Goal: Complete application form

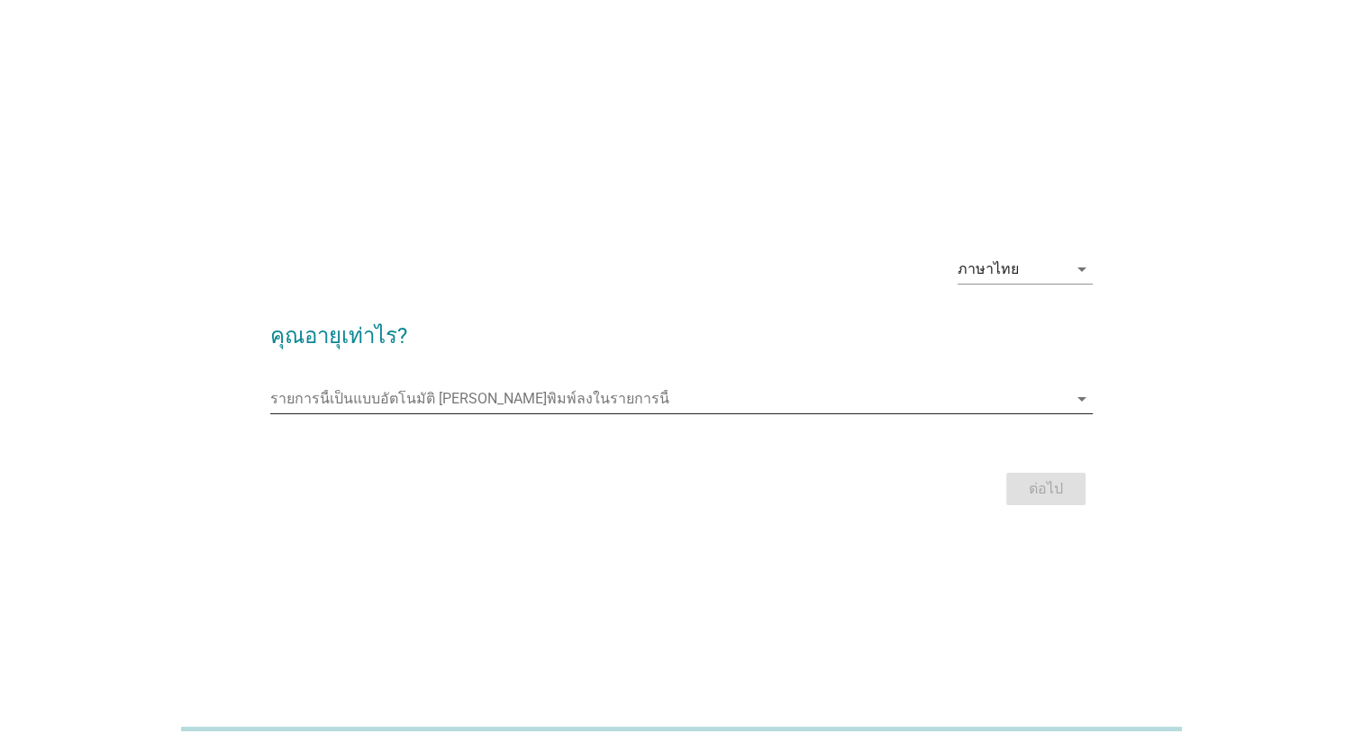
click at [521, 408] on input "รายการนี้เป็นแบบอัตโนมัติ คุณสามารถพิมพ์ลงในรายการนี้" at bounding box center [668, 399] width 797 height 29
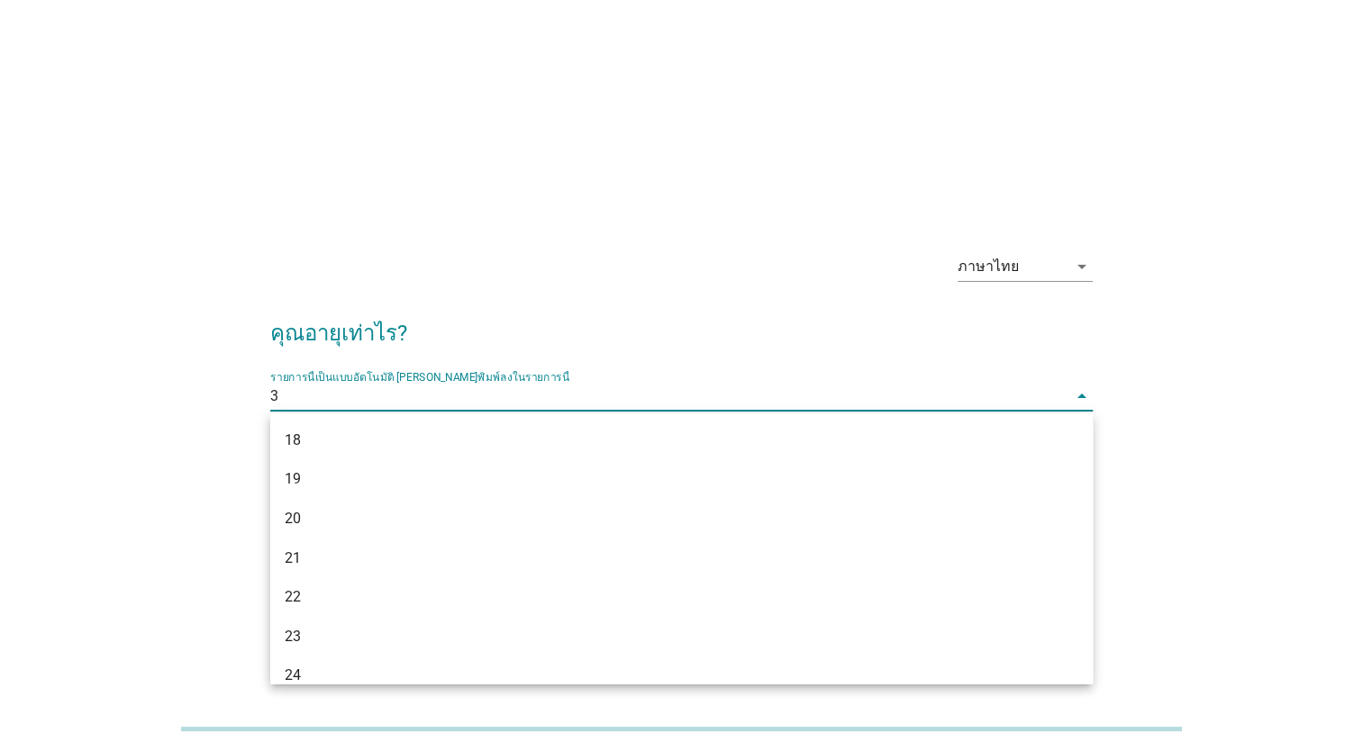
type input "32"
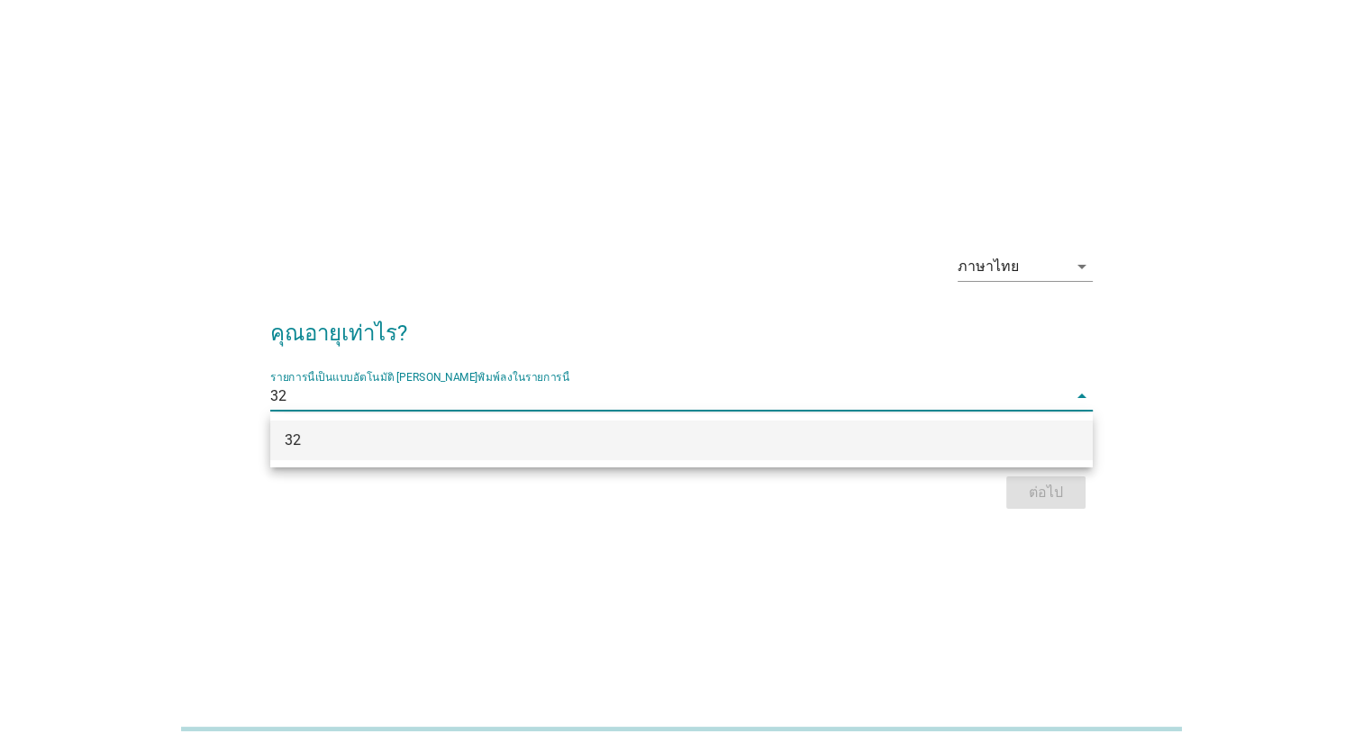
click at [914, 450] on div "32" at bounding box center [649, 441] width 728 height 22
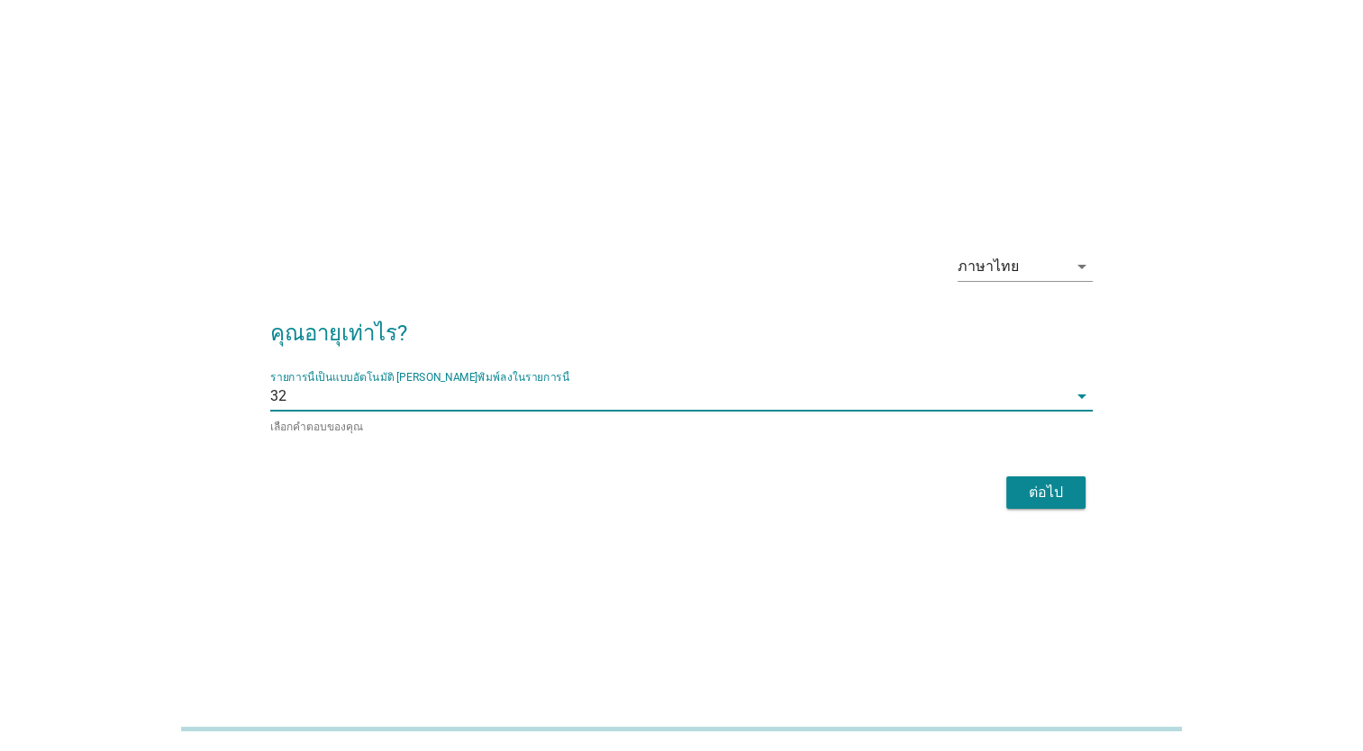
click at [1065, 491] on div "ต่อไป" at bounding box center [1045, 493] width 50 height 22
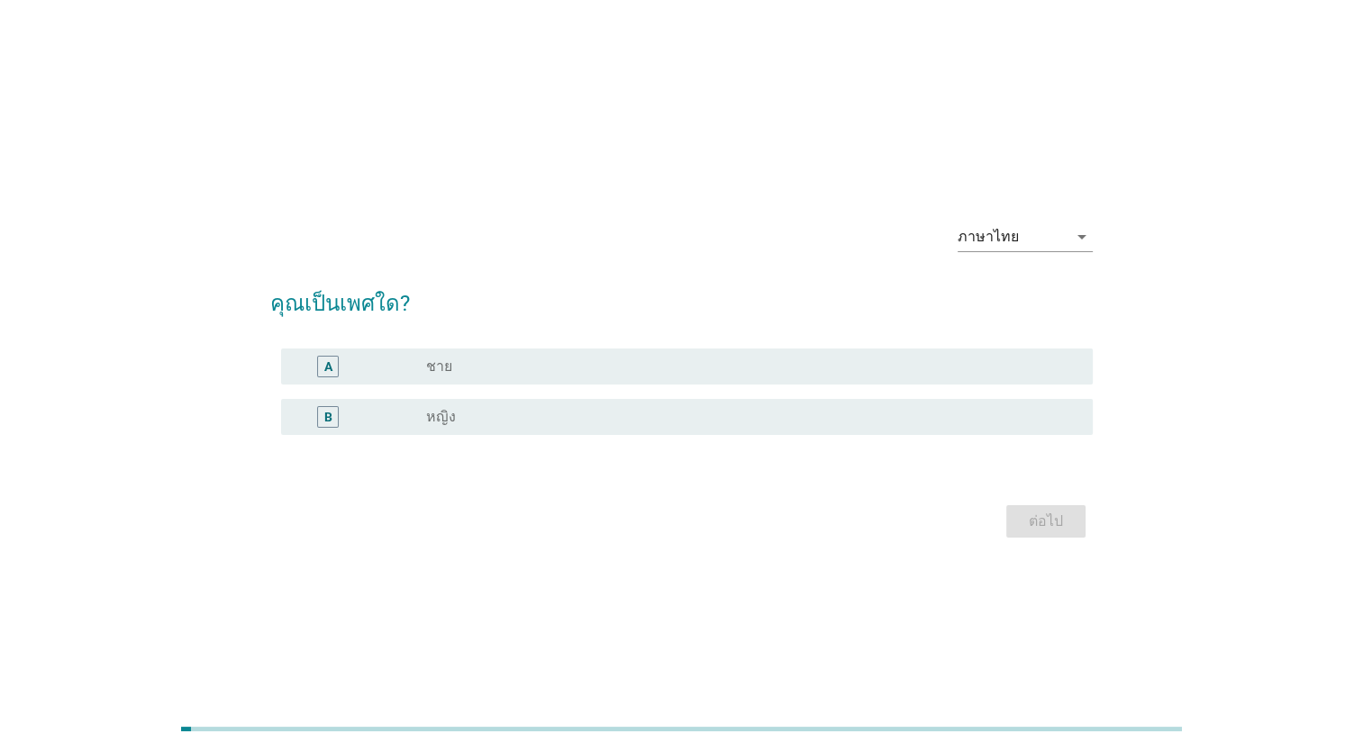
click at [739, 373] on div "radio_button_unchecked ชาย" at bounding box center [745, 367] width 638 height 18
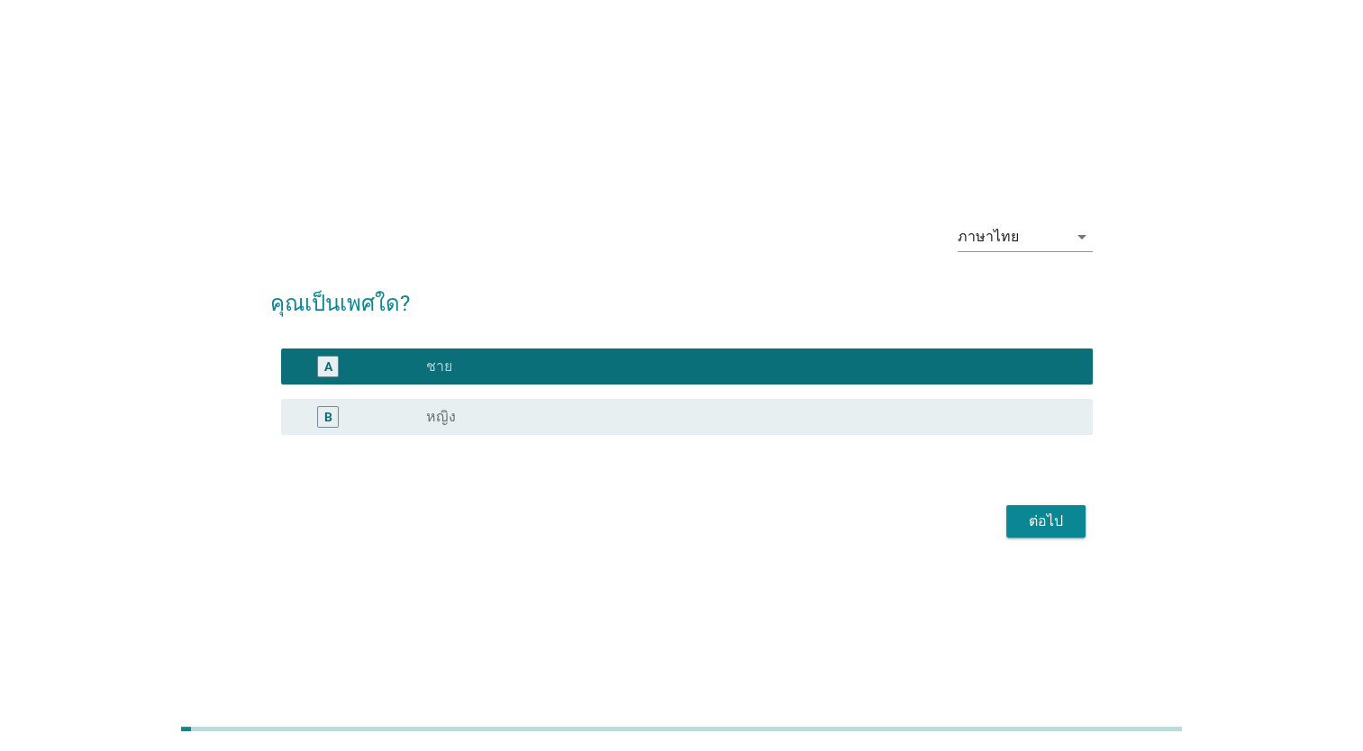
click at [1038, 519] on div "ต่อไป" at bounding box center [1045, 522] width 50 height 22
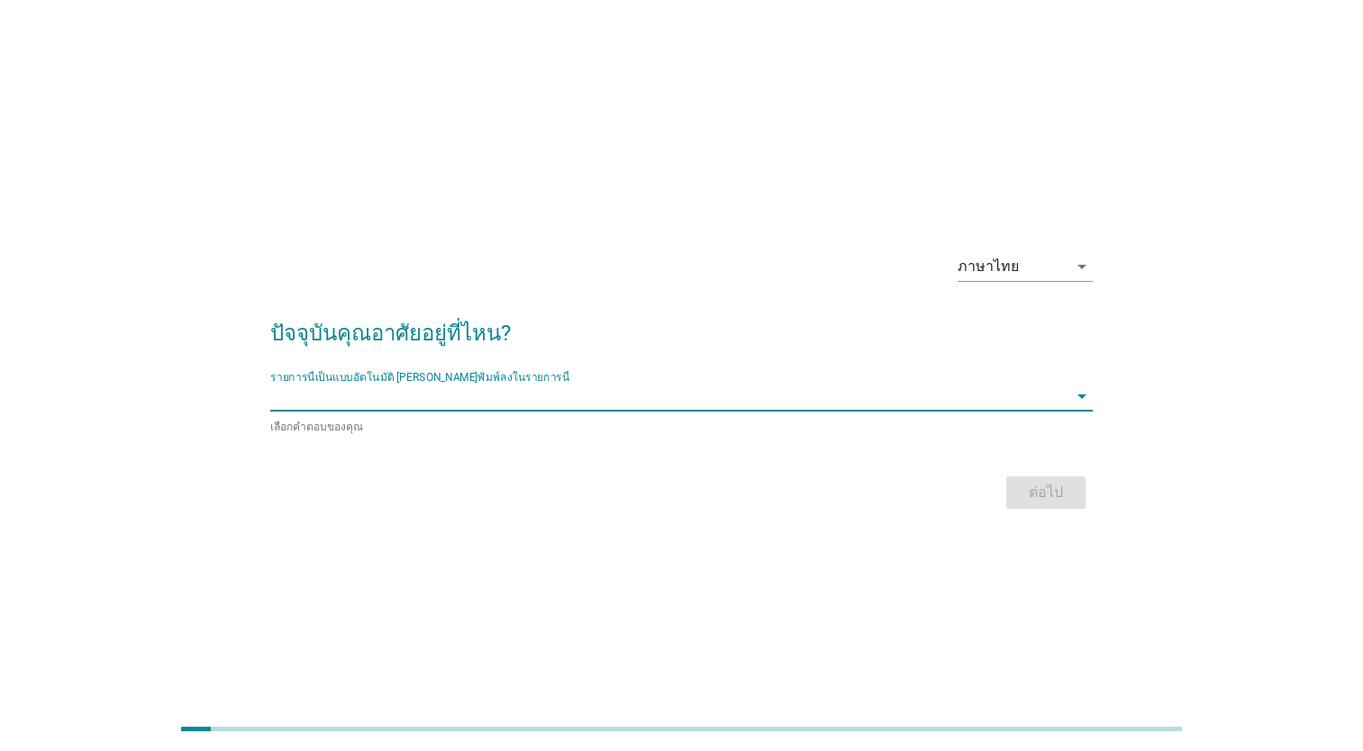
click at [458, 385] on input "รายการนี้เป็นแบบอัตโนมัติ คุณสามารถพิมพ์ลงในรายการนี้" at bounding box center [668, 396] width 797 height 29
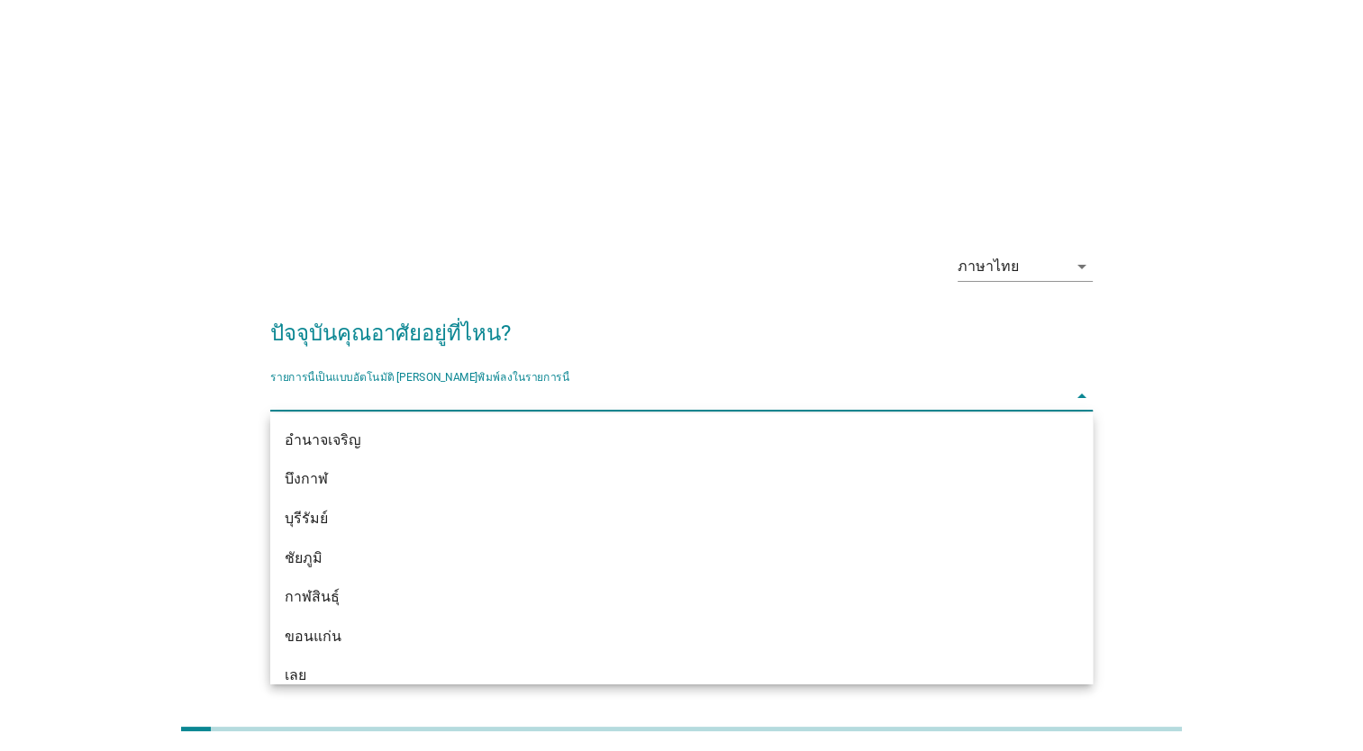
type input "o"
type input "[PERSON_NAME]ร"
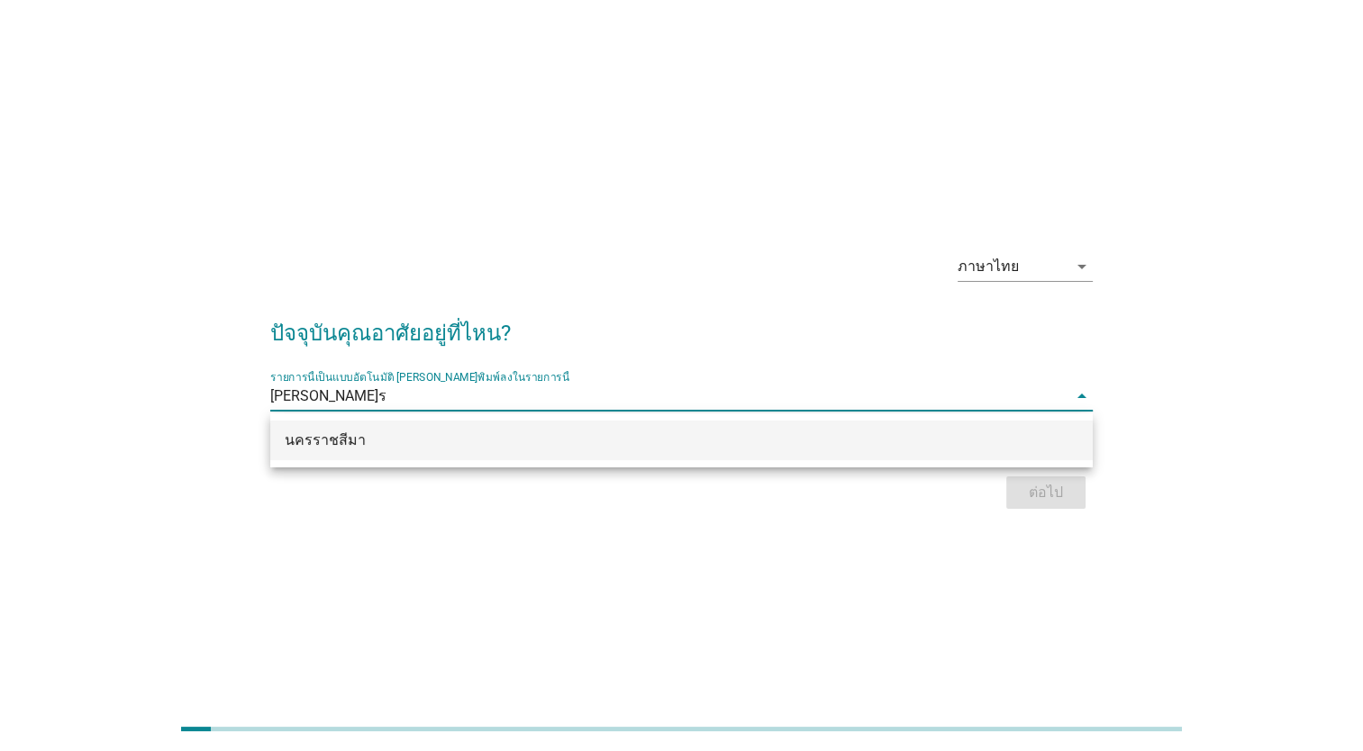
click at [441, 450] on div "นครราชสีมา" at bounding box center [649, 441] width 728 height 22
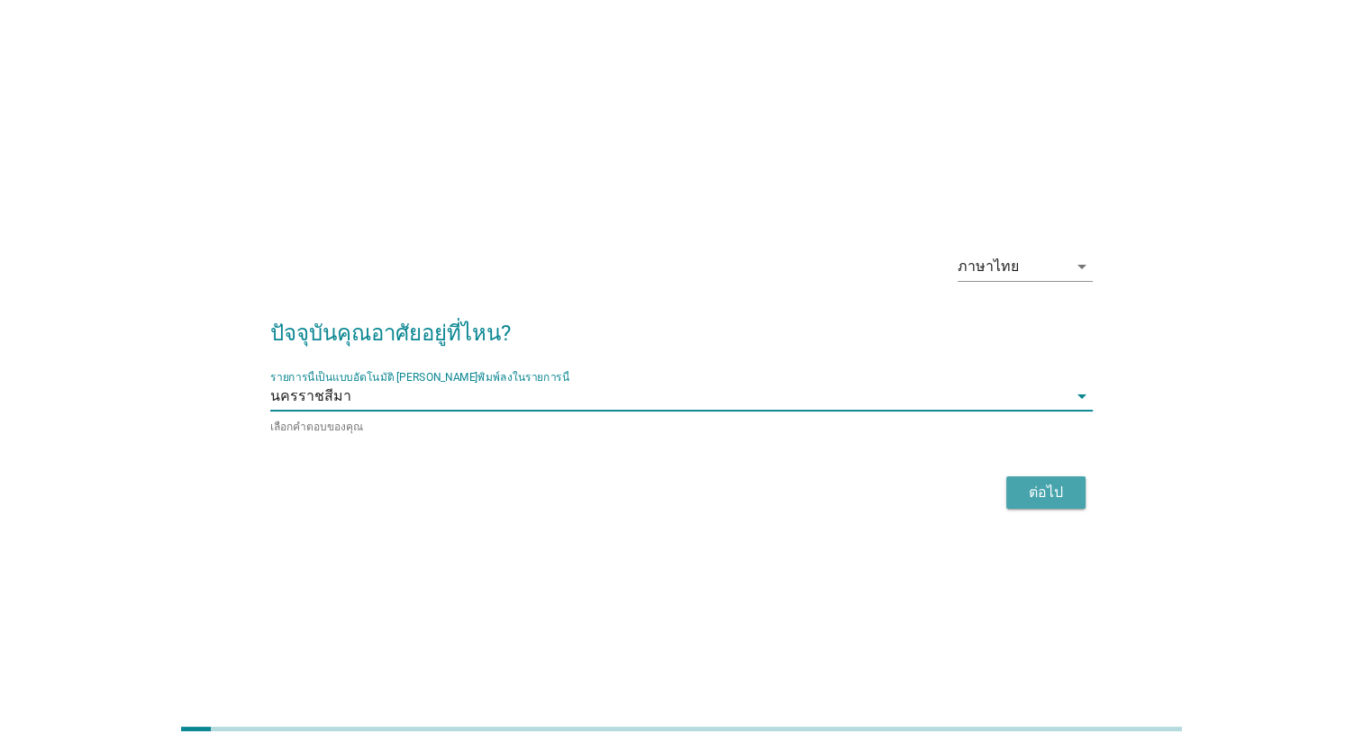
click at [1023, 494] on div "ต่อไป" at bounding box center [1045, 493] width 50 height 22
